Goal: Navigation & Orientation: Find specific page/section

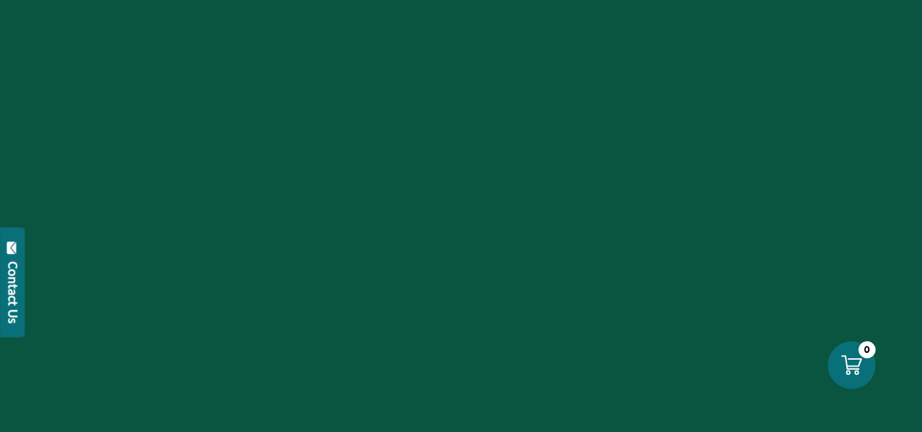
click at [16, 289] on div "Contact Us" at bounding box center [13, 292] width 14 height 62
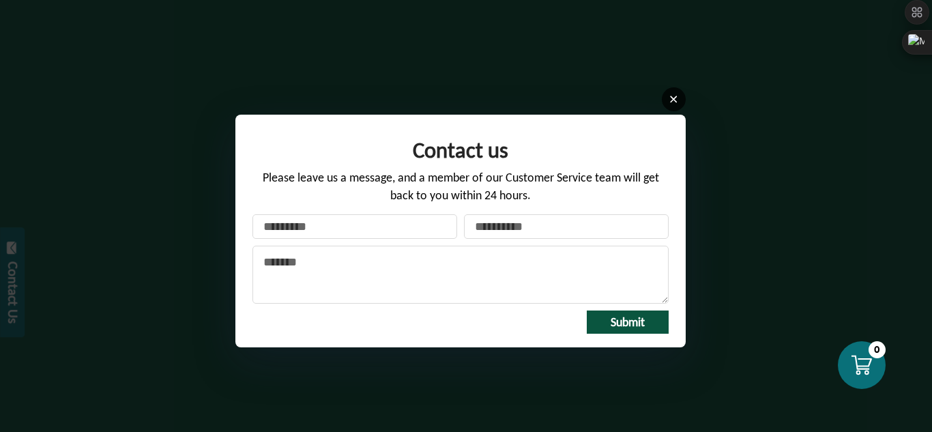
click at [668, 100] on link at bounding box center [674, 99] width 24 height 24
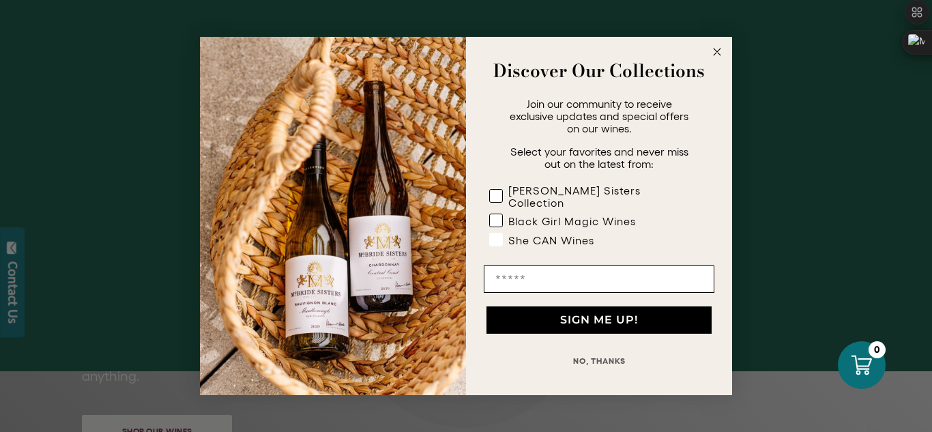
click at [570, 234] on div "She CAN Wines" at bounding box center [551, 240] width 86 height 12
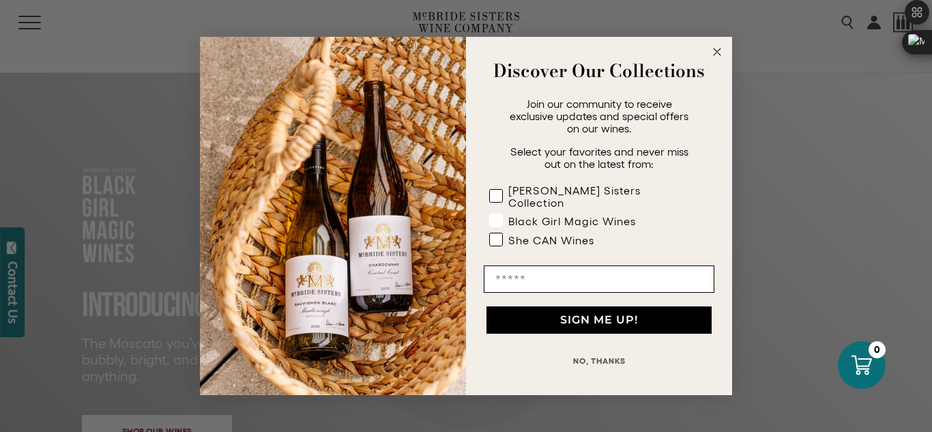
click at [502, 214] on rect "POPUP Form" at bounding box center [496, 220] width 13 height 13
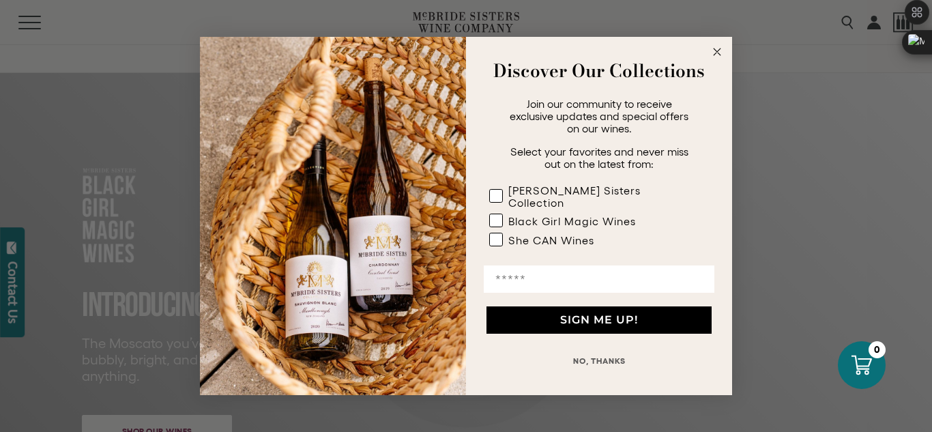
click at [599, 270] on input "Email" at bounding box center [599, 278] width 231 height 27
type input "**********"
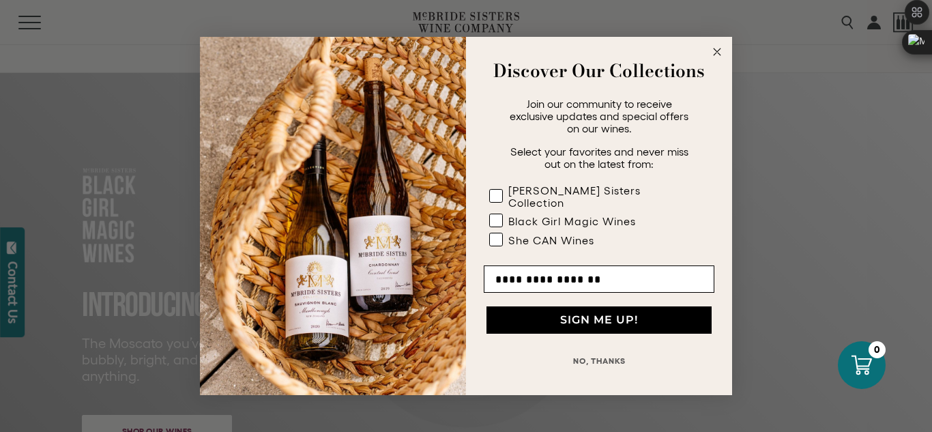
click at [563, 318] on button "SIGN ME UP!" at bounding box center [599, 319] width 225 height 27
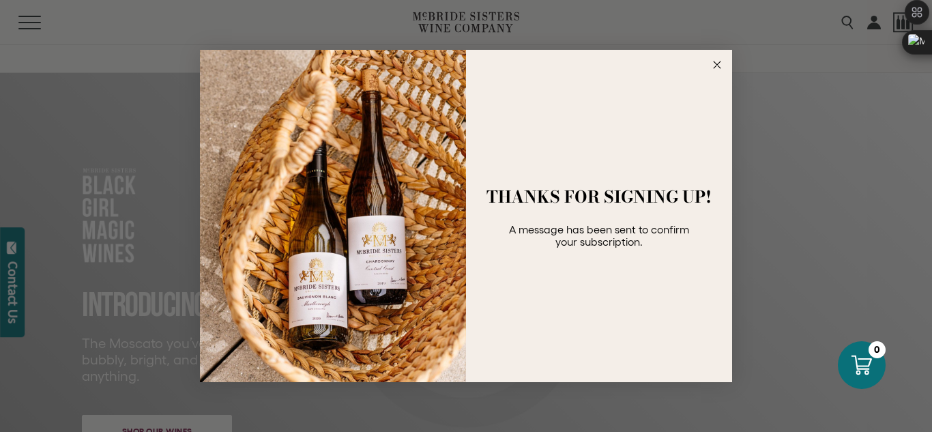
click at [717, 60] on circle "Close dialog" at bounding box center [718, 65] width 16 height 16
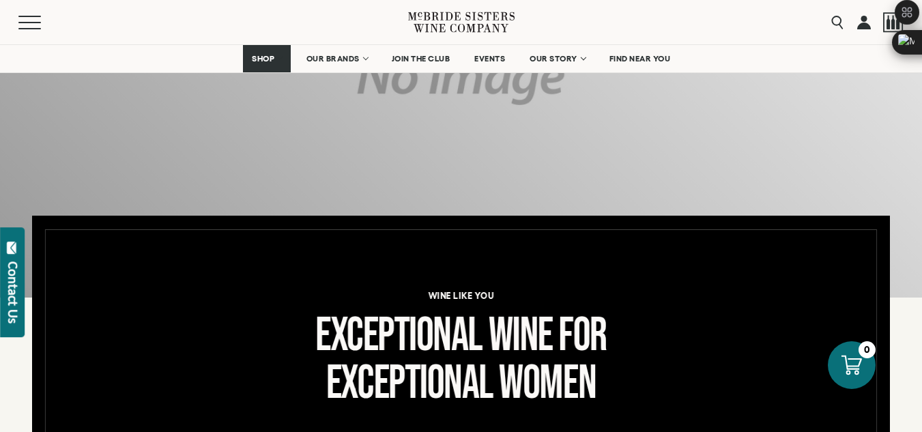
scroll to position [68, 0]
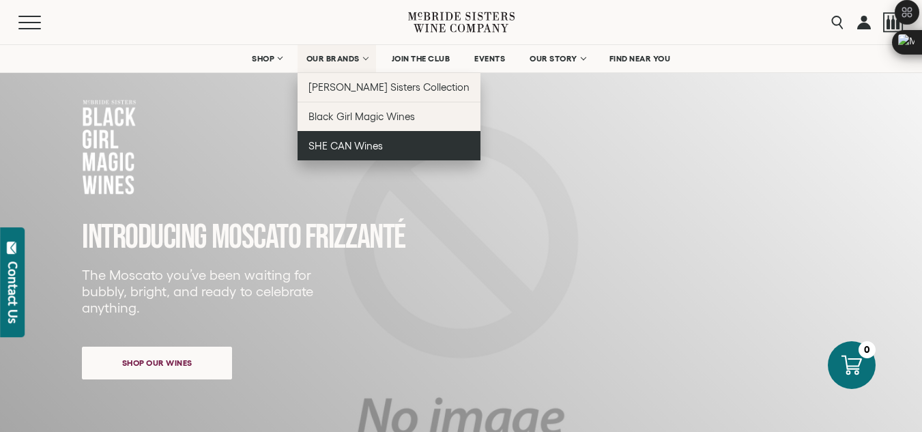
click at [353, 143] on span "SHE CAN Wines" at bounding box center [345, 146] width 74 height 12
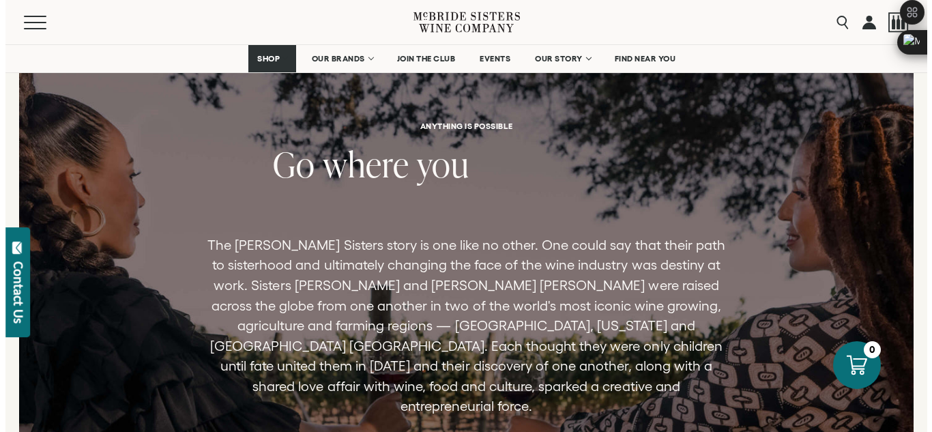
scroll to position [2047, 0]
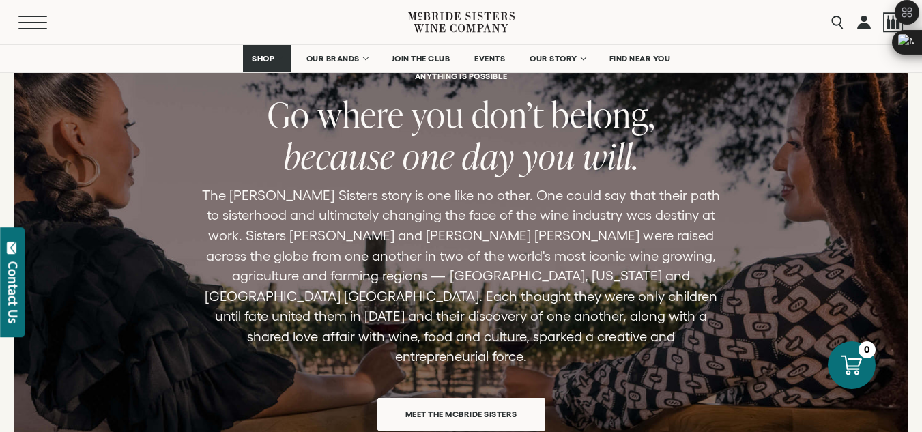
click at [29, 22] on span "Mobile Menu Trigger" at bounding box center [32, 22] width 29 height 1
